Goal: Communication & Community: Answer question/provide support

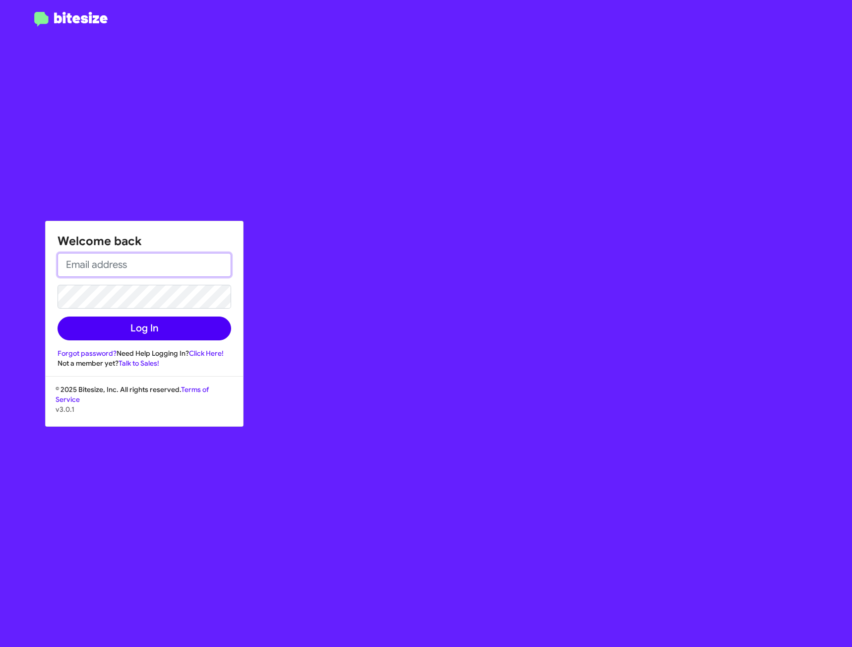
type input "[EMAIL_ADDRESS][DOMAIN_NAME]"
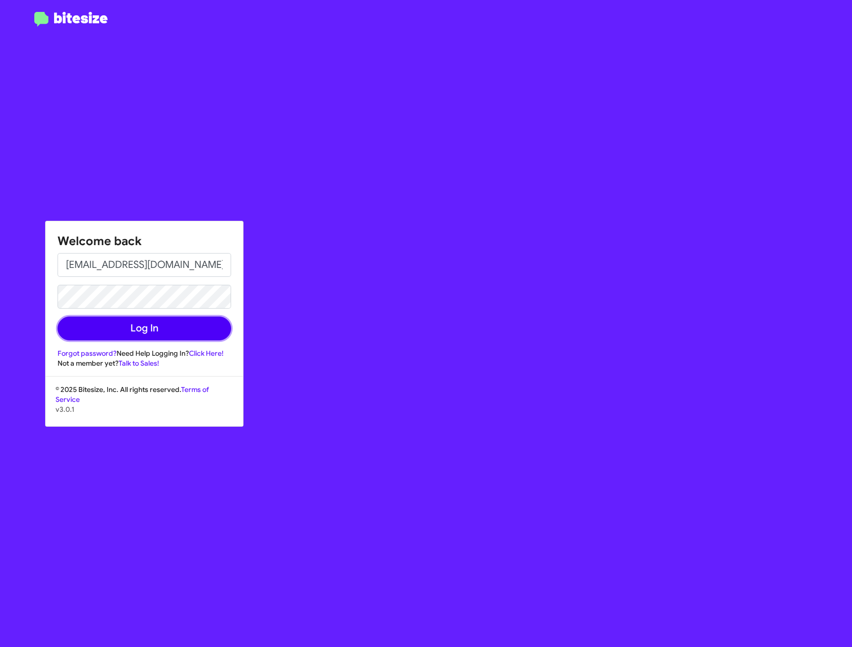
click at [115, 330] on button "Log In" at bounding box center [145, 328] width 174 height 24
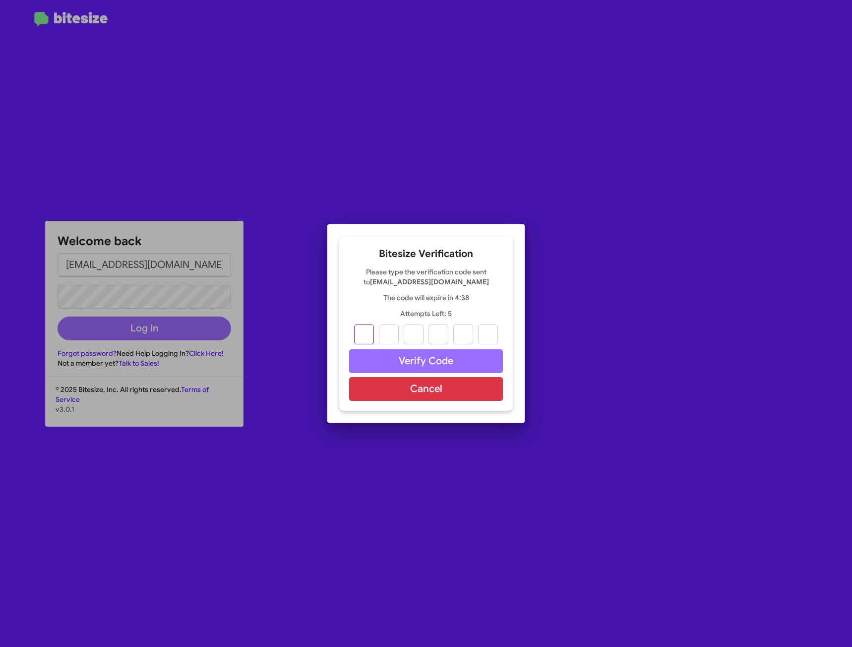
click at [361, 337] on input "text" at bounding box center [364, 334] width 20 height 20
type input "0"
type input "7"
type input "6"
type input "1"
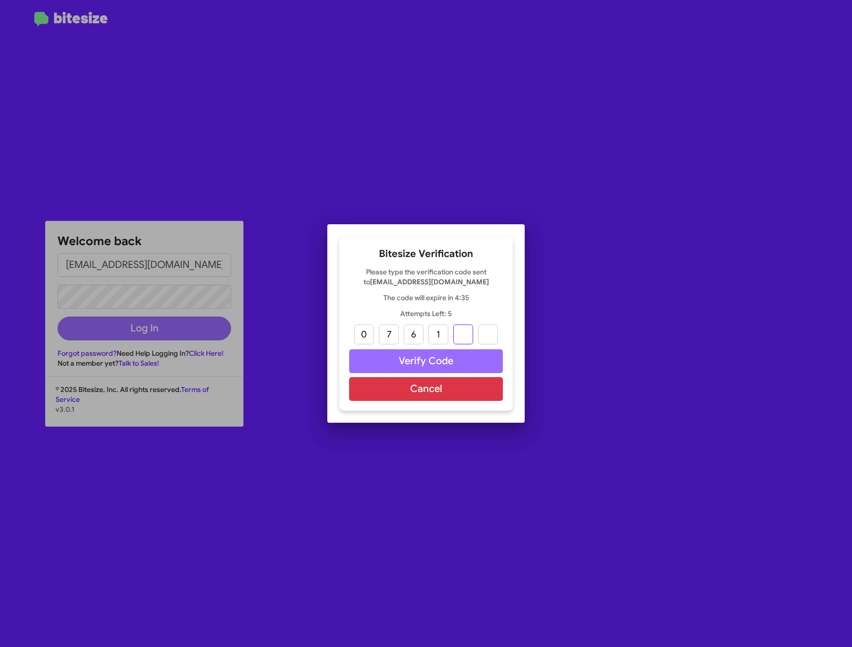
type input "1"
type input "8"
click at [399, 360] on button "Verify Code" at bounding box center [426, 361] width 154 height 24
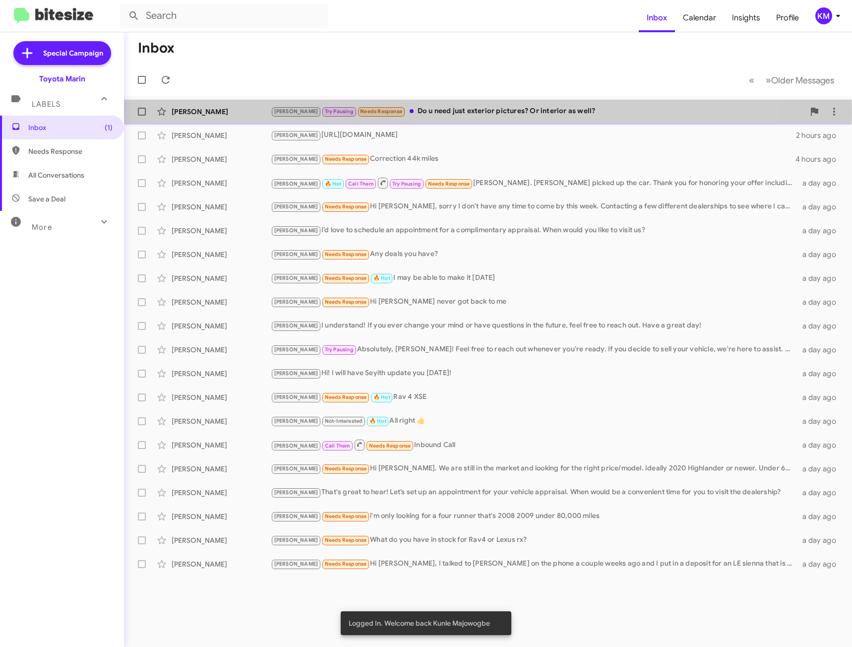
click at [438, 112] on div "[PERSON_NAME] Pausing Needs Response Do u need just exterior pictures? Or inter…" at bounding box center [538, 111] width 534 height 11
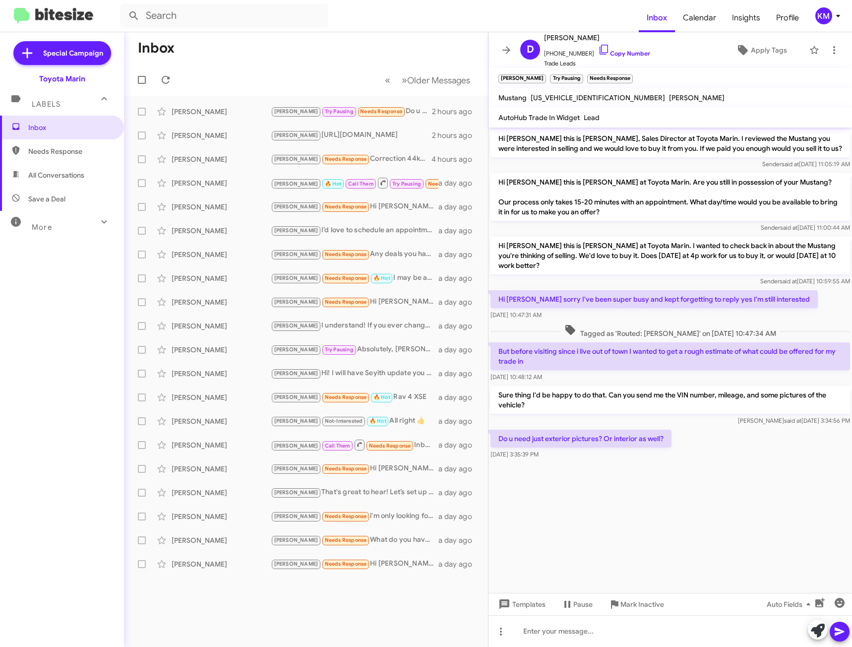
click at [361, 44] on mat-toolbar-row "Inbox" at bounding box center [306, 48] width 364 height 32
click at [500, 47] on span at bounding box center [507, 50] width 20 height 12
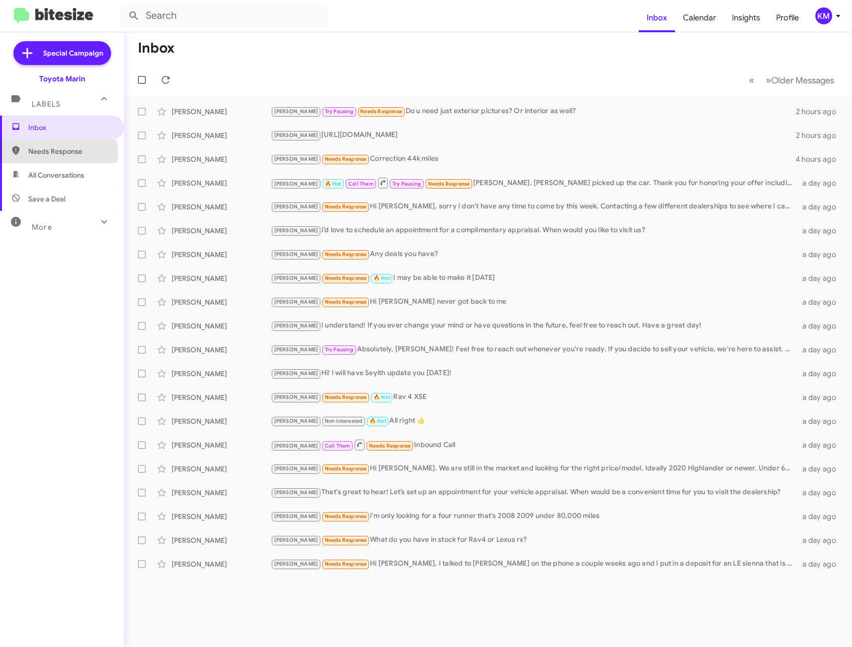
click at [46, 154] on span "Needs Response" at bounding box center [70, 151] width 84 height 10
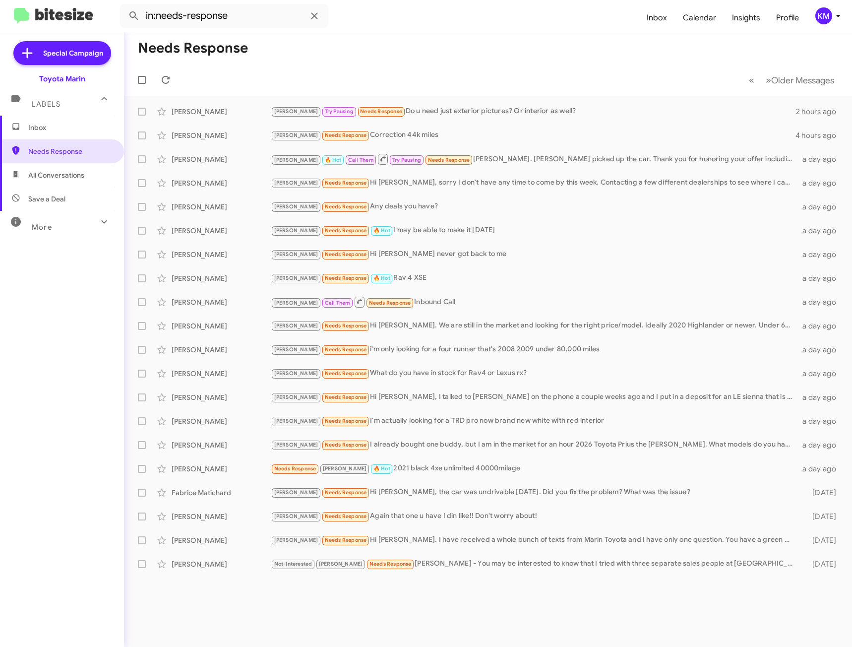
click at [48, 179] on span "All Conversations" at bounding box center [56, 175] width 56 height 10
type input "in:all-conversations"
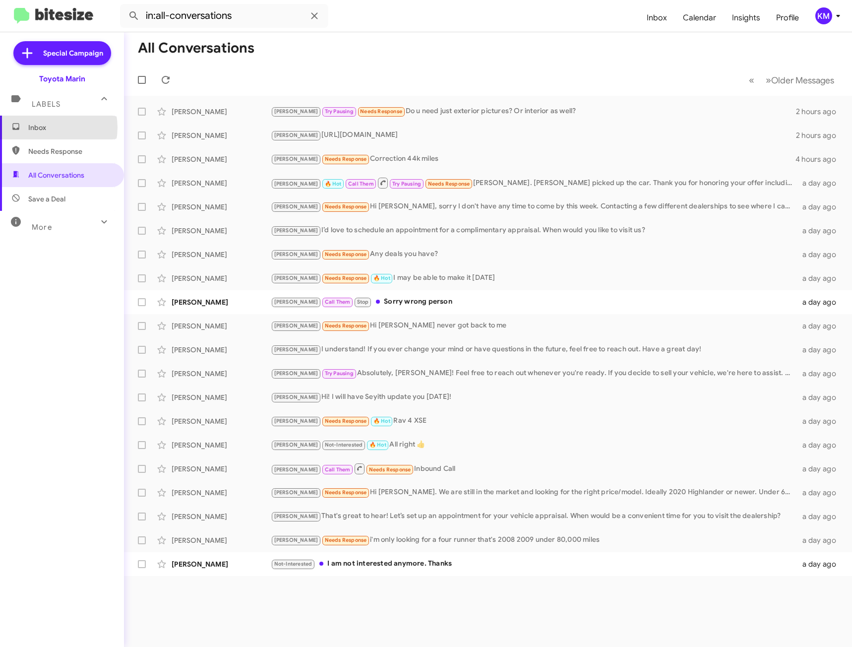
click at [46, 127] on span "Inbox" at bounding box center [70, 128] width 84 height 10
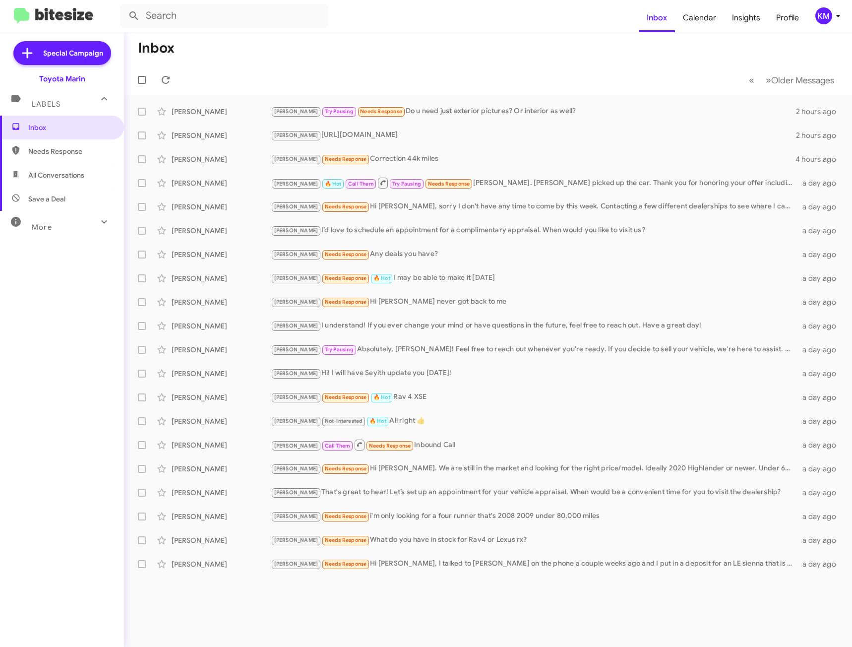
click at [101, 222] on icon at bounding box center [103, 221] width 5 height 3
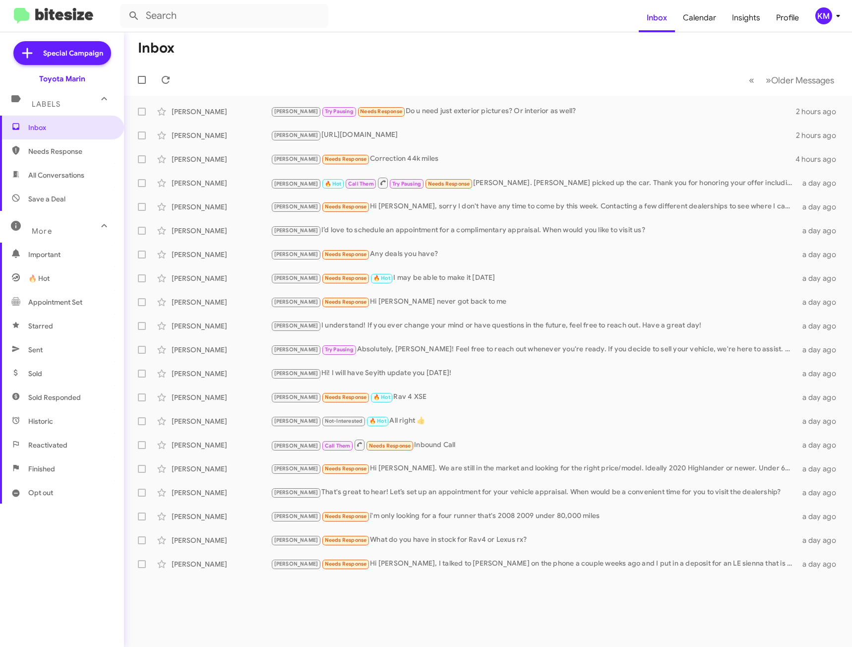
click at [98, 222] on icon at bounding box center [104, 226] width 12 height 12
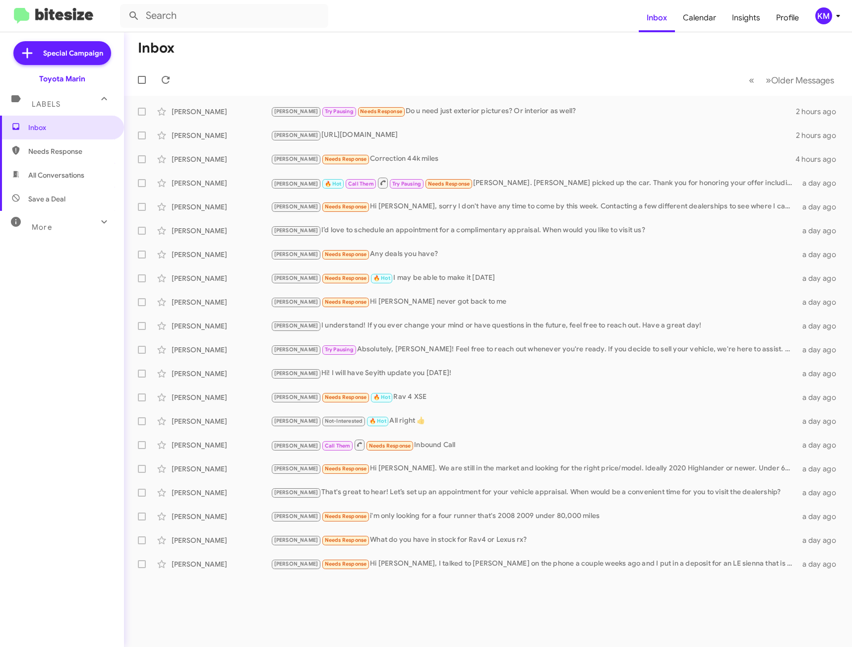
click at [101, 222] on icon at bounding box center [103, 221] width 5 height 3
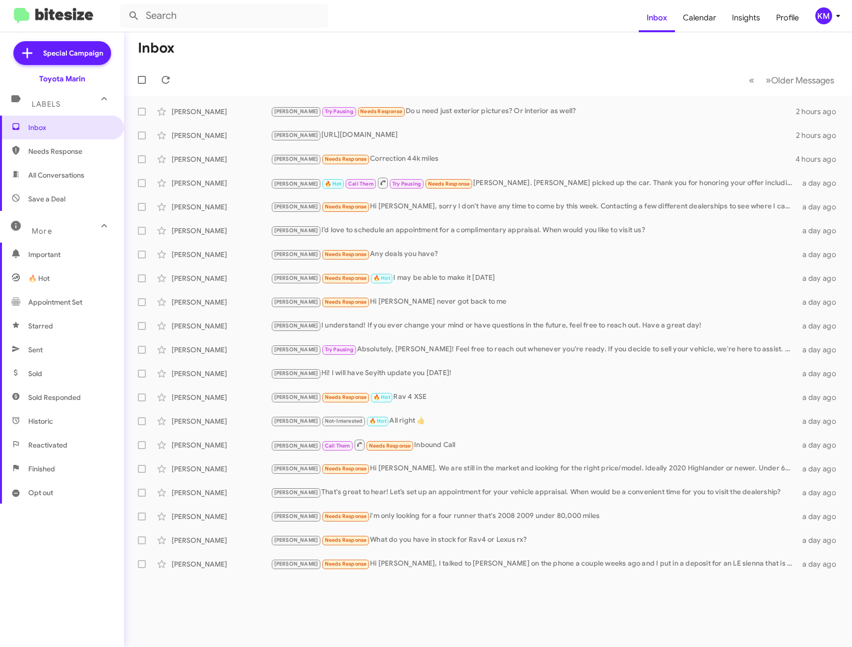
click at [98, 226] on icon at bounding box center [104, 226] width 12 height 12
